Goal: Task Accomplishment & Management: Use online tool/utility

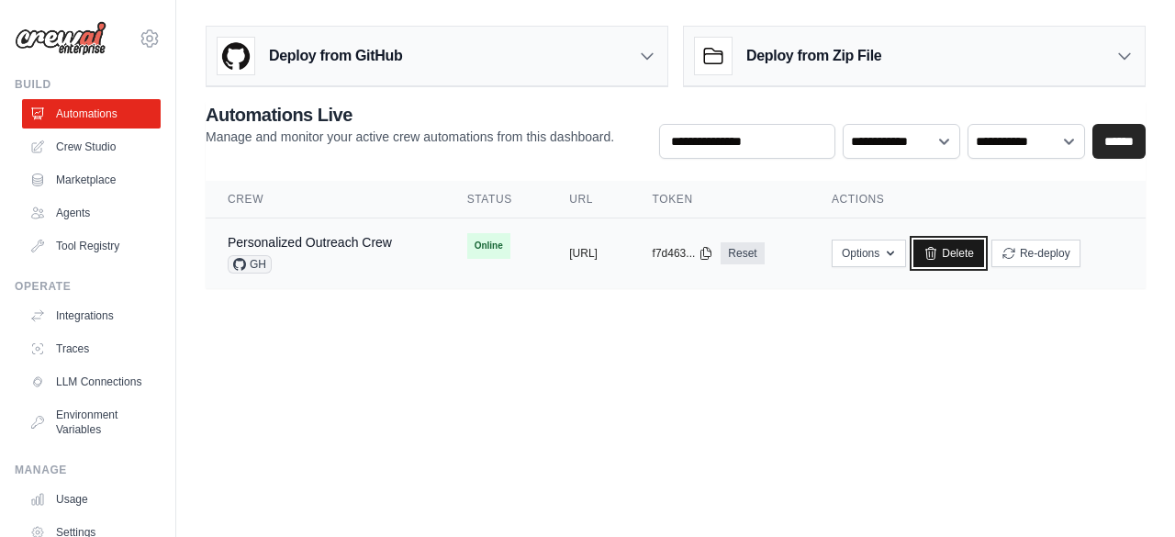
click at [984, 252] on link "Delete" at bounding box center [948, 253] width 71 height 28
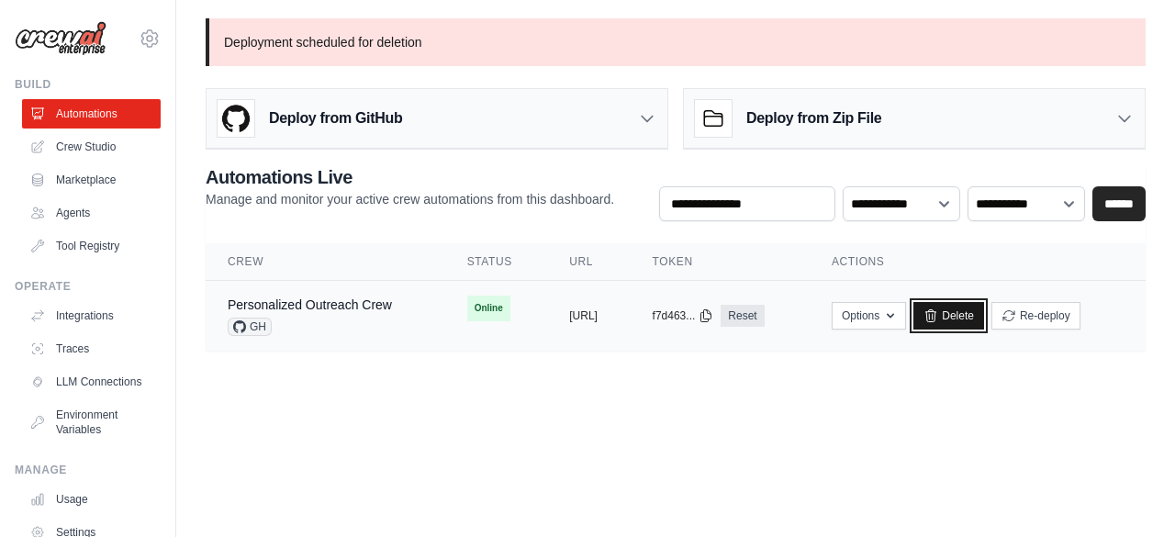
click at [984, 316] on link "Delete" at bounding box center [948, 316] width 71 height 28
click at [104, 174] on link "Marketplace" at bounding box center [93, 179] width 139 height 29
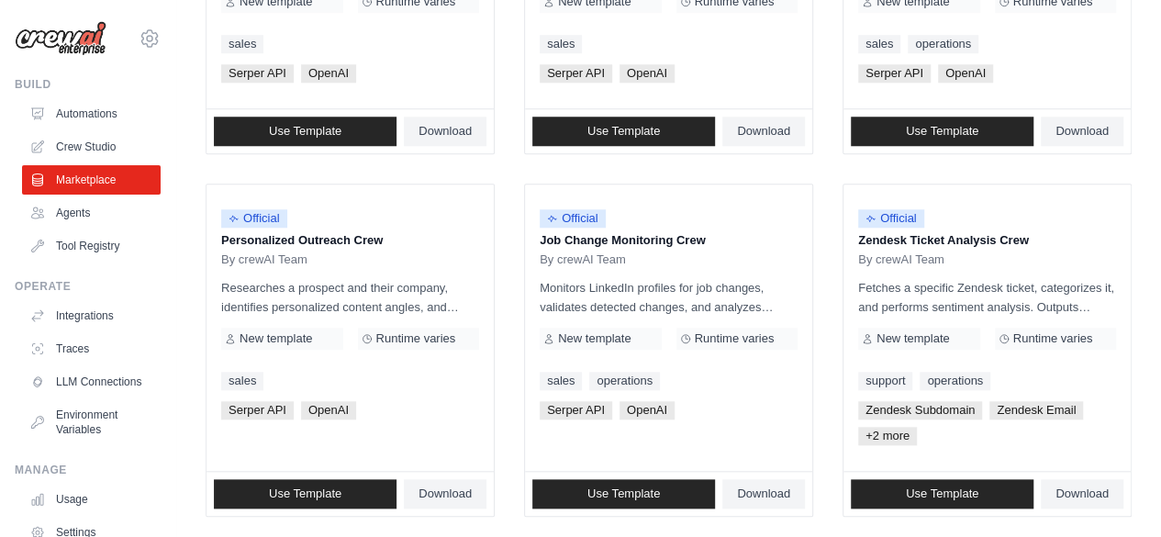
scroll to position [771, 0]
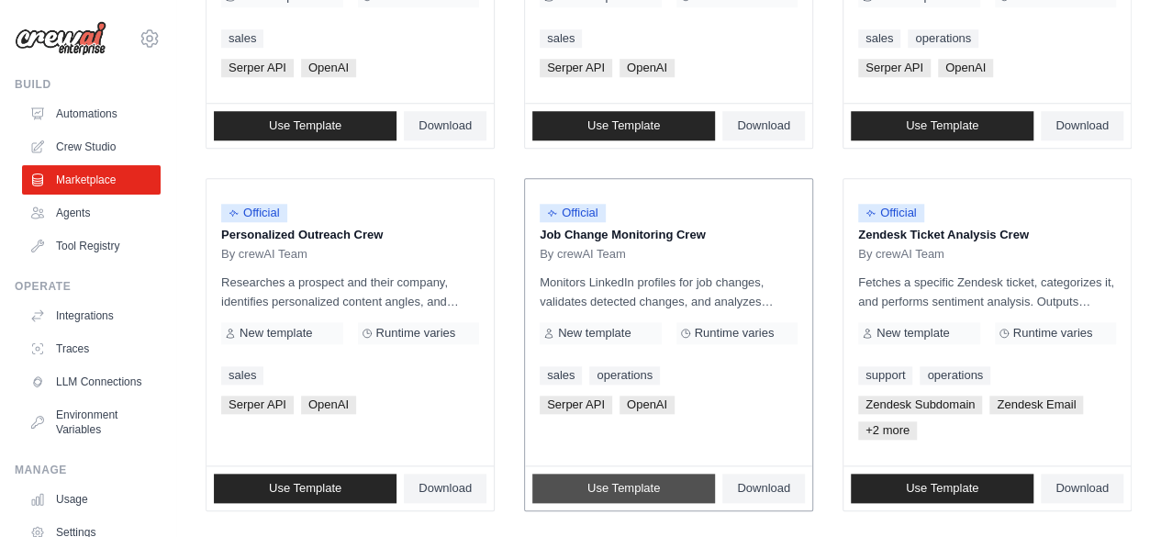
click at [618, 484] on span "Use Template" at bounding box center [623, 488] width 72 height 15
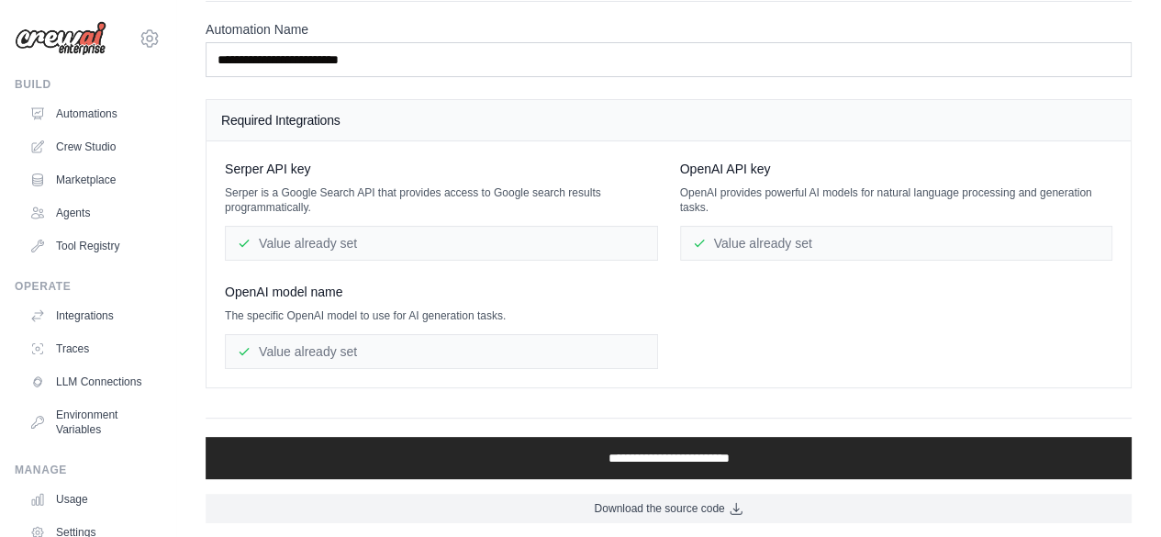
scroll to position [97, 0]
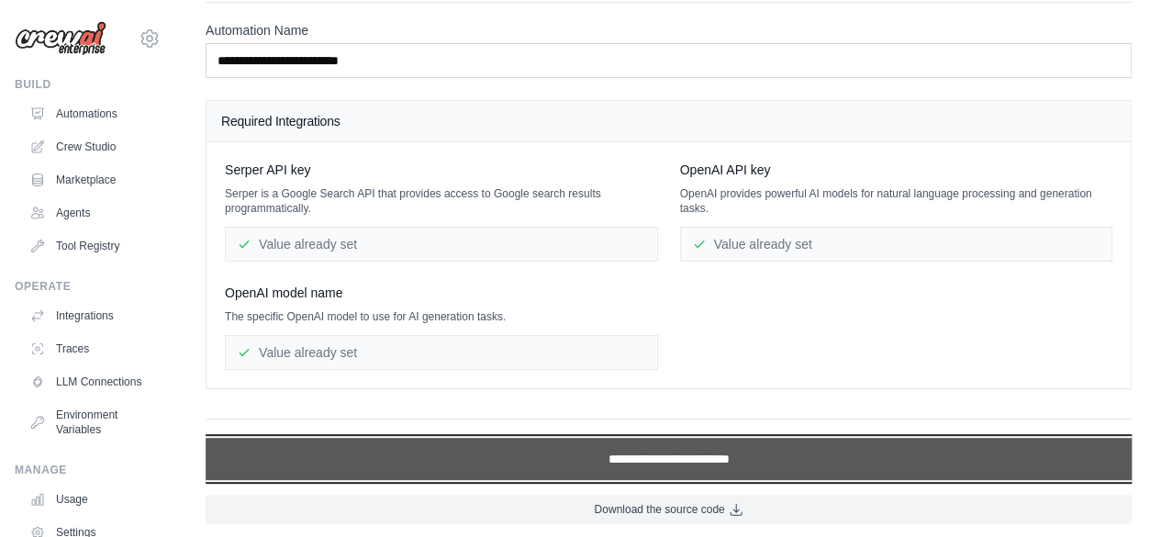
click at [1049, 462] on input "**********" at bounding box center [669, 459] width 926 height 42
